Goal: Information Seeking & Learning: Learn about a topic

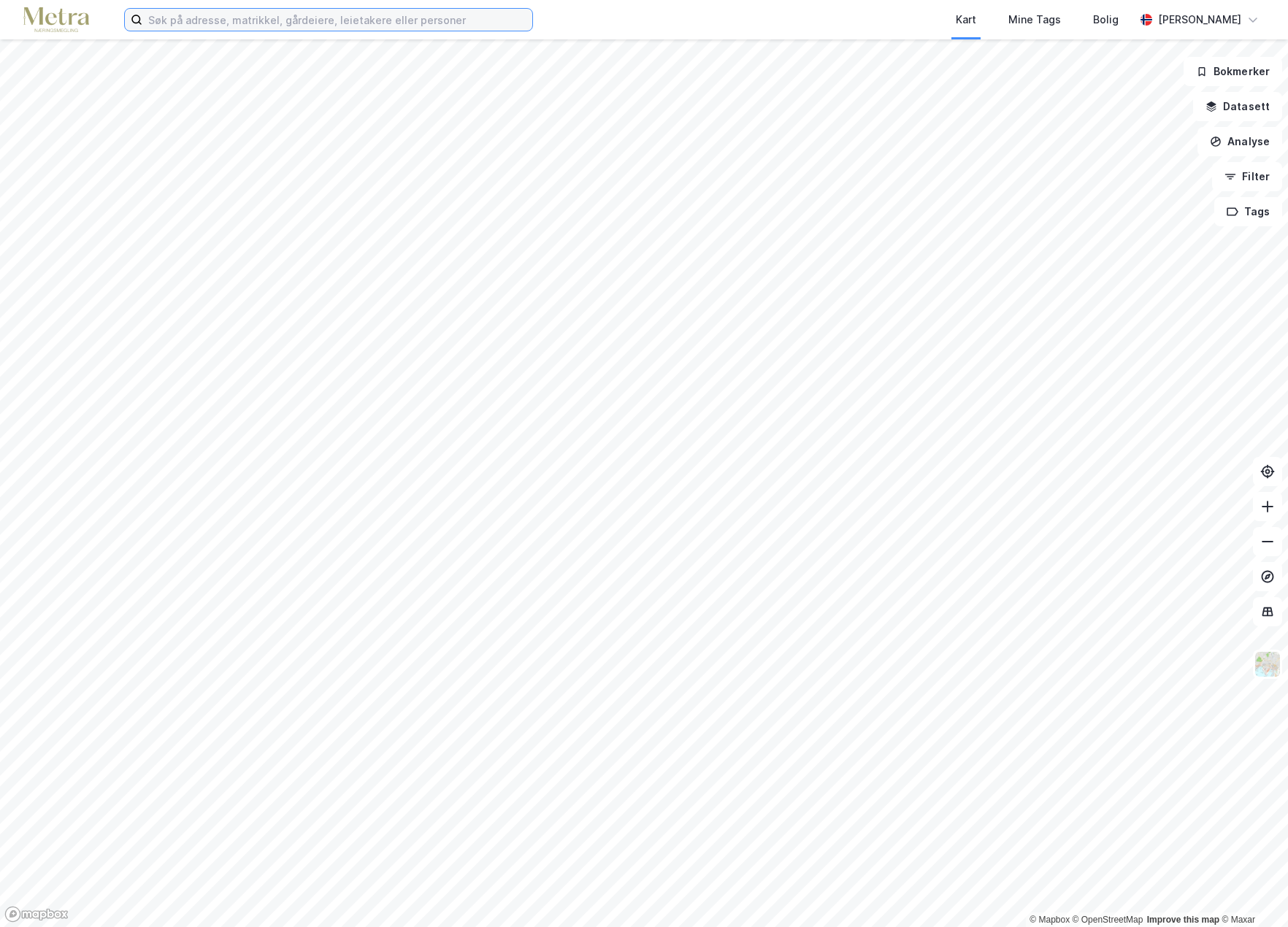
click at [224, 27] on input at bounding box center [336, 20] width 389 height 22
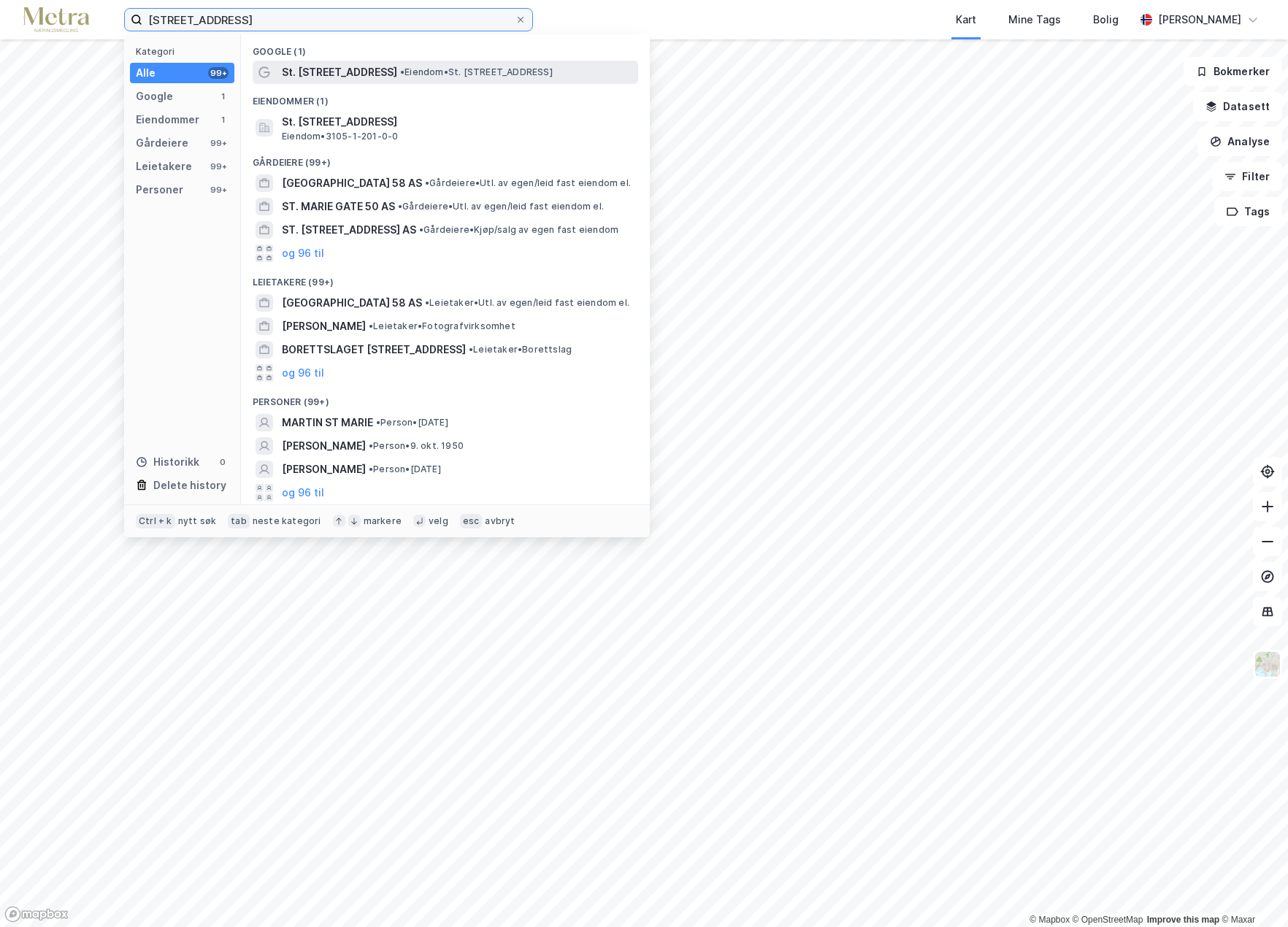
type input "[STREET_ADDRESS]"
click at [400, 77] on span "• Eiendom • St. [STREET_ADDRESS]" at bounding box center [476, 72] width 153 height 12
